Goal: Browse casually

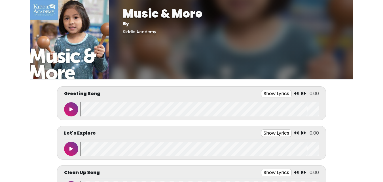
click at [69, 109] on button at bounding box center [71, 109] width 14 height 14
click at [368, 119] on body "Music & More By [GEOGRAPHIC_DATA] Music & More By [GEOGRAPHIC_DATA]" at bounding box center [191, 91] width 383 height 182
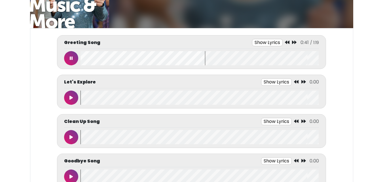
scroll to position [57, 0]
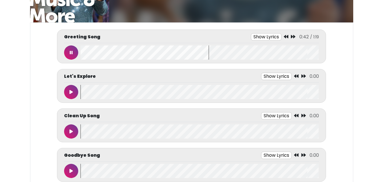
click at [73, 169] on icon at bounding box center [71, 171] width 3 height 5
drag, startPoint x: 357, startPoint y: 84, endPoint x: 297, endPoint y: 90, distance: 60.5
click at [357, 84] on body "Music & More By [GEOGRAPHIC_DATA] Music & More By [GEOGRAPHIC_DATA]" at bounding box center [191, 34] width 383 height 182
click at [357, 125] on html "Music & More By [GEOGRAPHIC_DATA] Music & More By [GEOGRAPHIC_DATA]" at bounding box center [191, 34] width 383 height 182
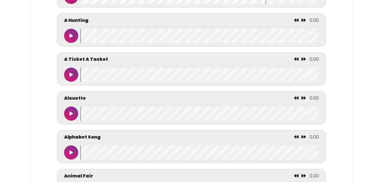
scroll to position [284, 0]
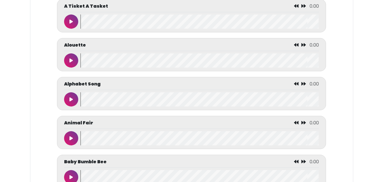
click at [72, 101] on icon at bounding box center [71, 99] width 3 height 5
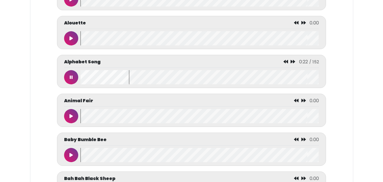
scroll to position [312, 0]
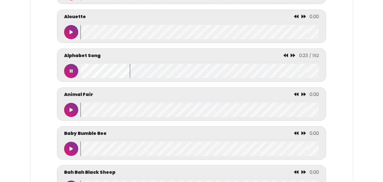
click at [70, 154] on button at bounding box center [71, 149] width 14 height 14
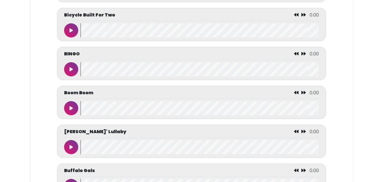
scroll to position [596, 0]
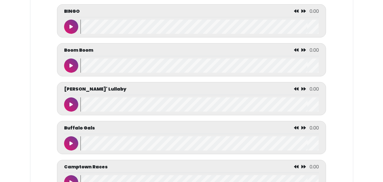
scroll to position [681, 0]
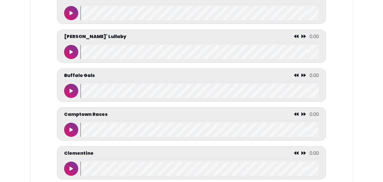
drag, startPoint x: 19, startPoint y: 150, endPoint x: 14, endPoint y: 151, distance: 5.1
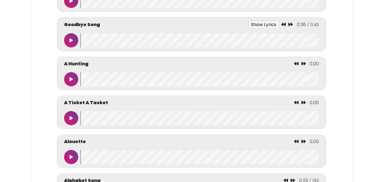
scroll to position [0, 0]
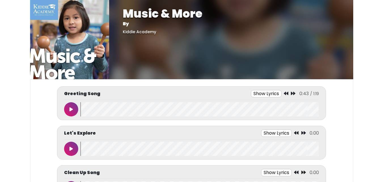
click at [72, 111] on icon at bounding box center [71, 109] width 3 height 5
click at [360, 109] on body "Music & More By [GEOGRAPHIC_DATA] Music & More By [GEOGRAPHIC_DATA]" at bounding box center [191, 91] width 383 height 182
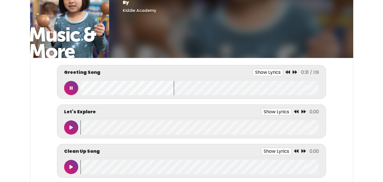
scroll to position [57, 0]
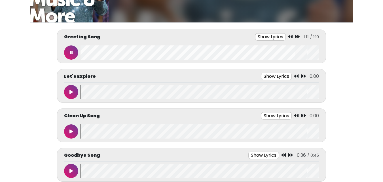
drag, startPoint x: 70, startPoint y: 53, endPoint x: 129, endPoint y: 49, distance: 58.9
click at [71, 53] on icon at bounding box center [71, 52] width 3 height 5
click at [354, 83] on body "Music & More By [GEOGRAPHIC_DATA] Music & More By [GEOGRAPHIC_DATA]" at bounding box center [191, 34] width 383 height 182
click at [68, 93] on button at bounding box center [71, 92] width 14 height 14
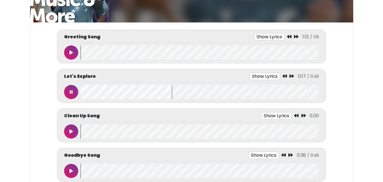
click at [73, 132] on icon at bounding box center [71, 131] width 3 height 5
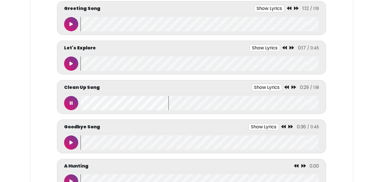
scroll to position [114, 0]
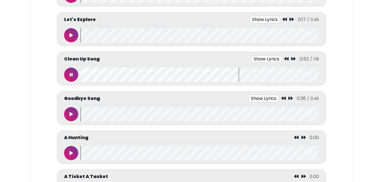
click at [71, 75] on icon at bounding box center [71, 74] width 3 height 5
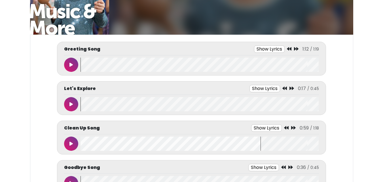
scroll to position [0, 0]
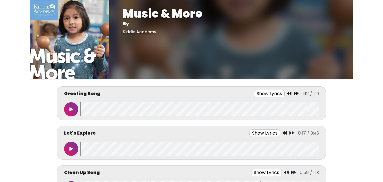
click at [9, 48] on body "Music & More By [GEOGRAPHIC_DATA] Music & More By [GEOGRAPHIC_DATA]" at bounding box center [191, 91] width 383 height 182
